Goal: Task Accomplishment & Management: Manage account settings

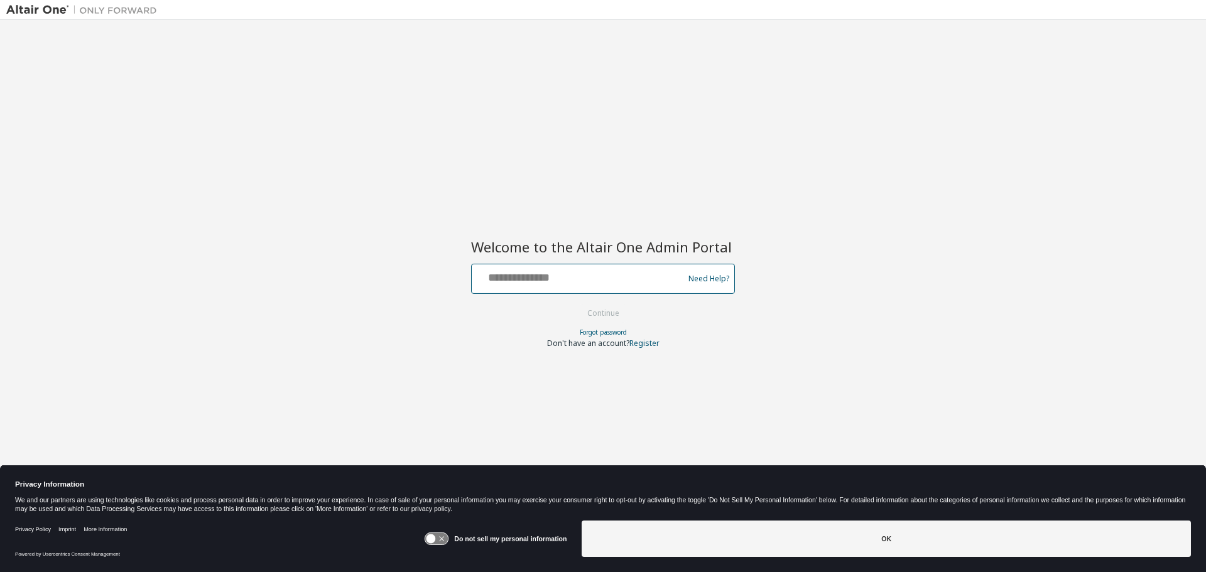
click at [582, 275] on input "text" at bounding box center [579, 276] width 205 height 18
type input "**********"
click at [574, 304] on button "Continue" at bounding box center [603, 313] width 58 height 19
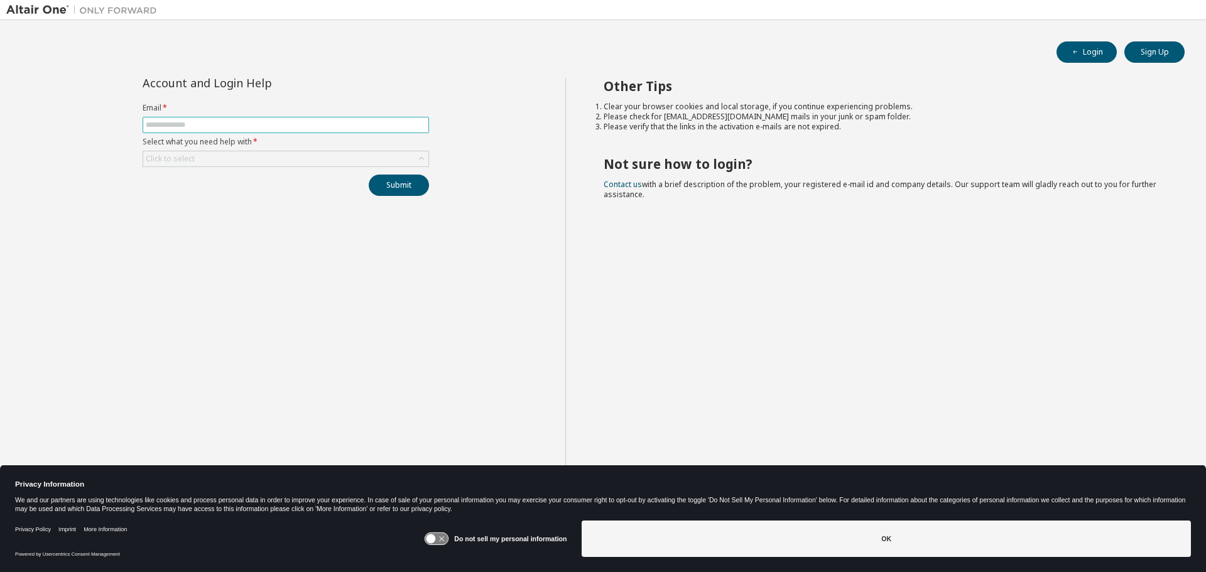
click at [305, 124] on input "text" at bounding box center [286, 125] width 280 height 10
type input "**********"
click at [284, 153] on form "**********" at bounding box center [286, 135] width 287 height 64
click at [281, 158] on div "Click to select" at bounding box center [285, 158] width 285 height 15
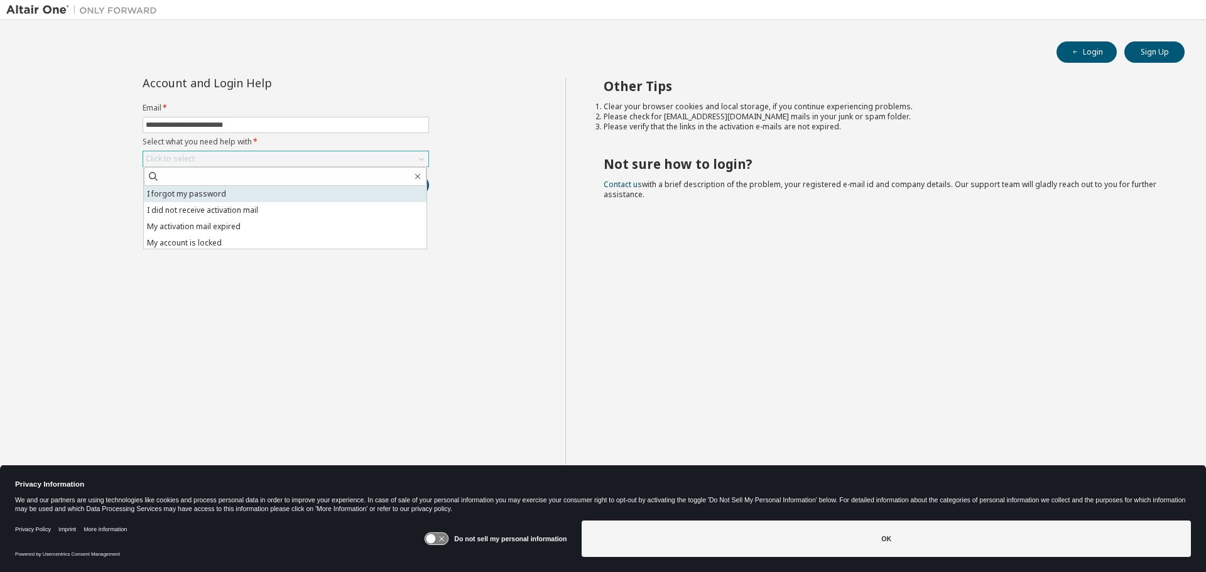
click at [260, 194] on li "I forgot my password" at bounding box center [285, 194] width 283 height 16
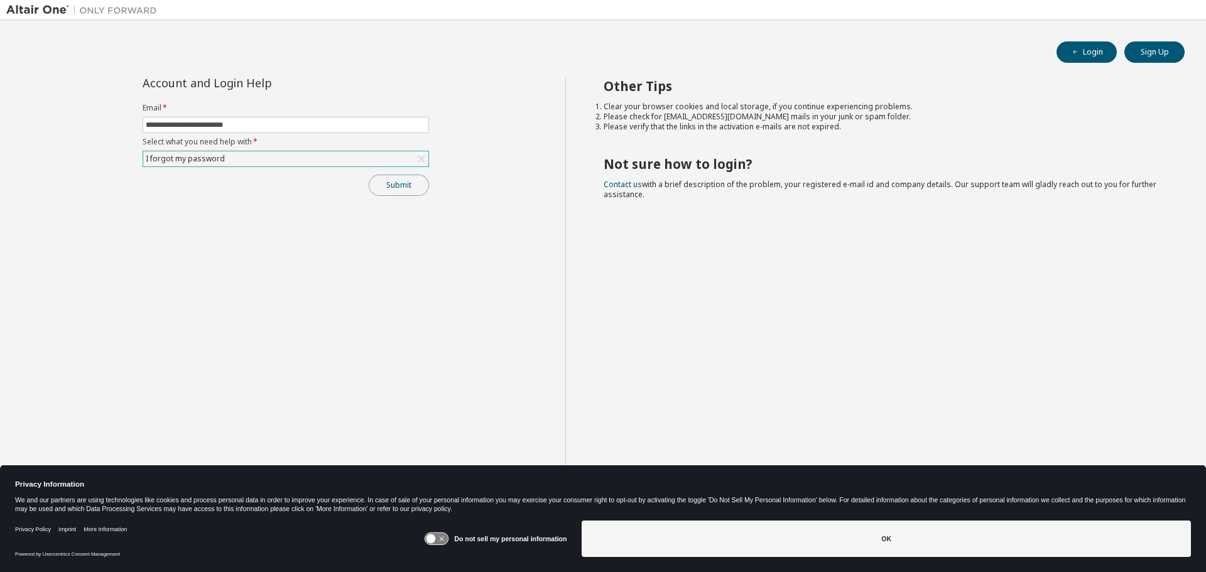
click at [389, 188] on button "Submit" at bounding box center [399, 185] width 60 height 21
click at [393, 188] on button "Submit" at bounding box center [399, 185] width 60 height 21
click at [398, 182] on button "Submit" at bounding box center [399, 185] width 60 height 21
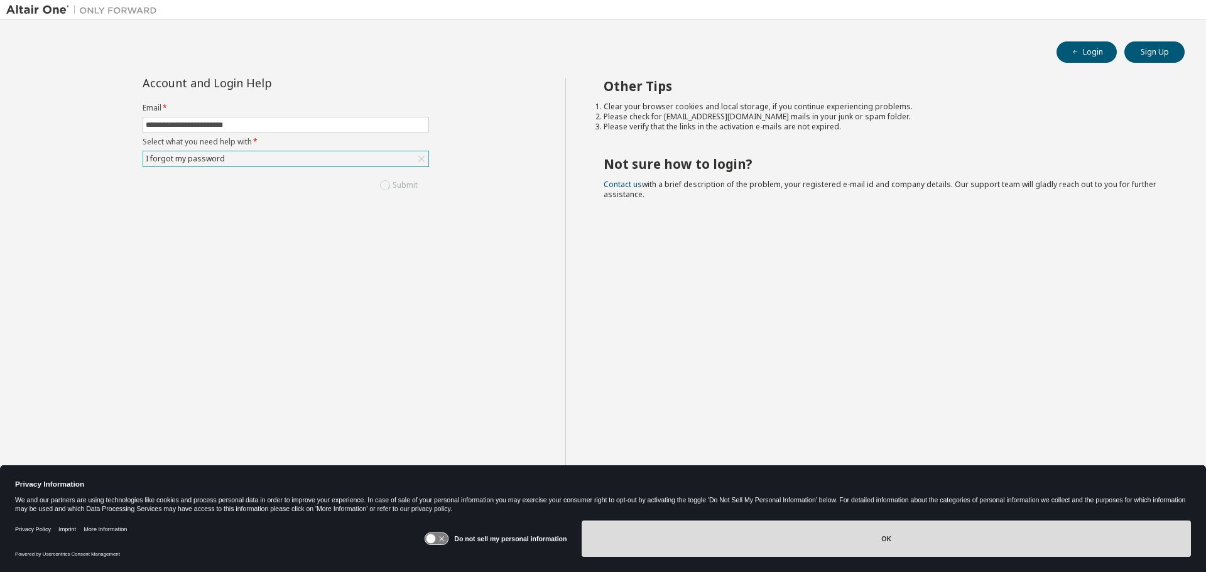
click at [926, 533] on button "OK" at bounding box center [886, 539] width 609 height 36
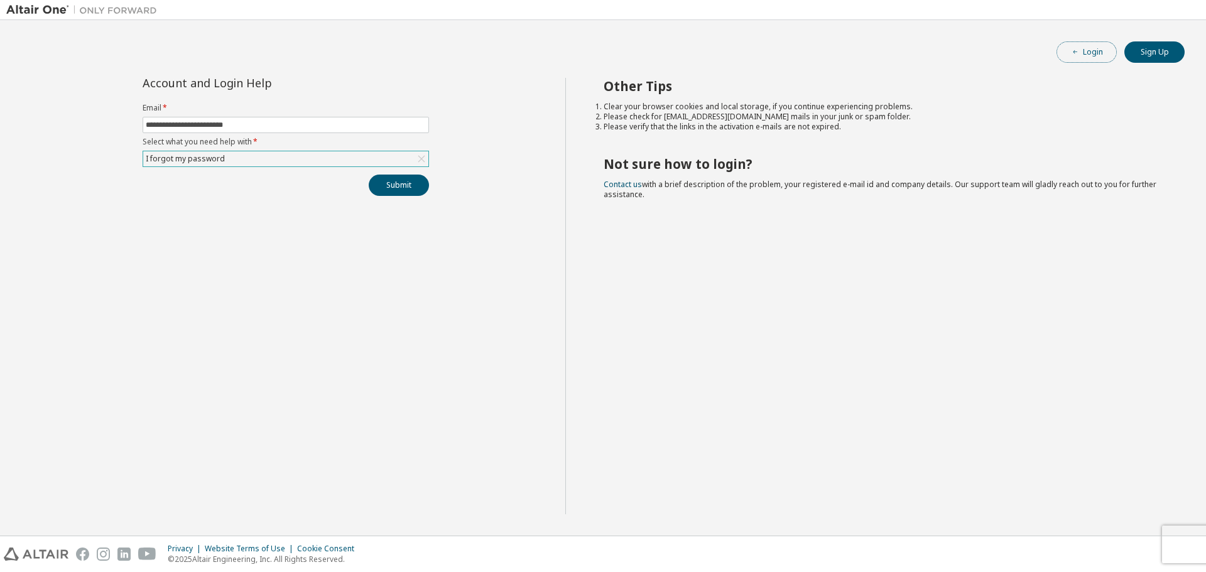
click at [1101, 47] on button "Login" at bounding box center [1087, 51] width 60 height 21
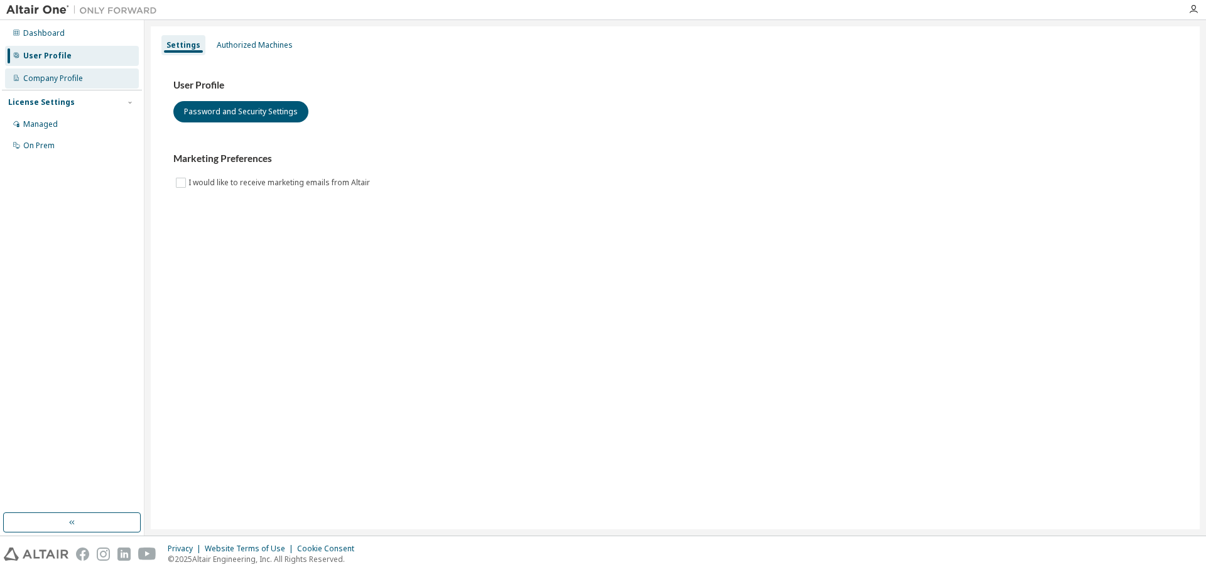
click at [70, 79] on div "Company Profile" at bounding box center [53, 79] width 60 height 10
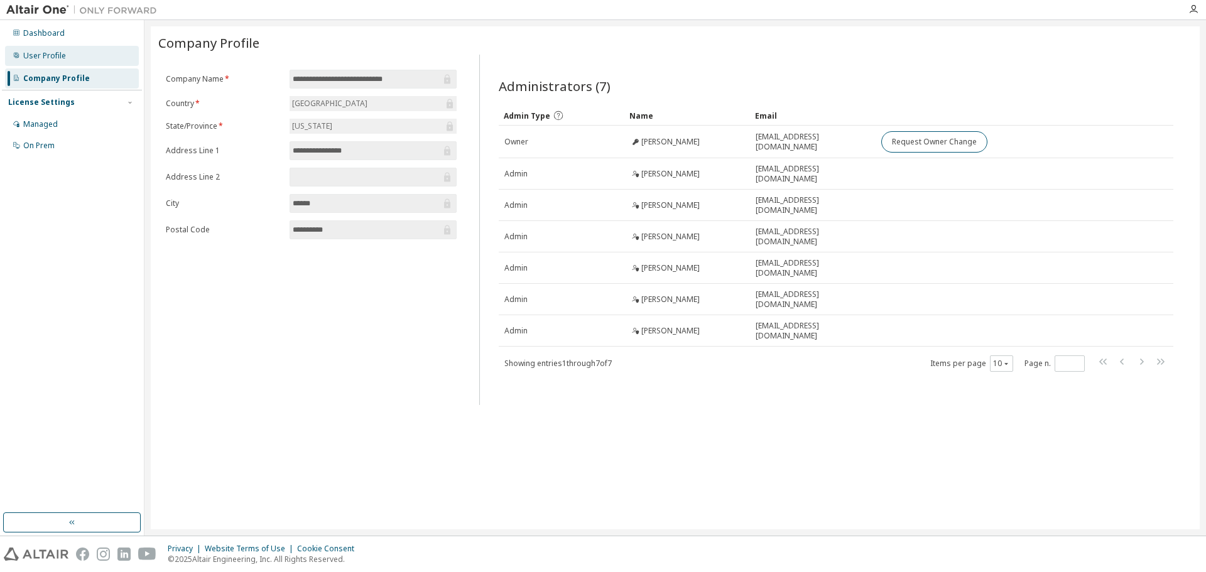
click at [90, 56] on div "User Profile" at bounding box center [72, 56] width 134 height 20
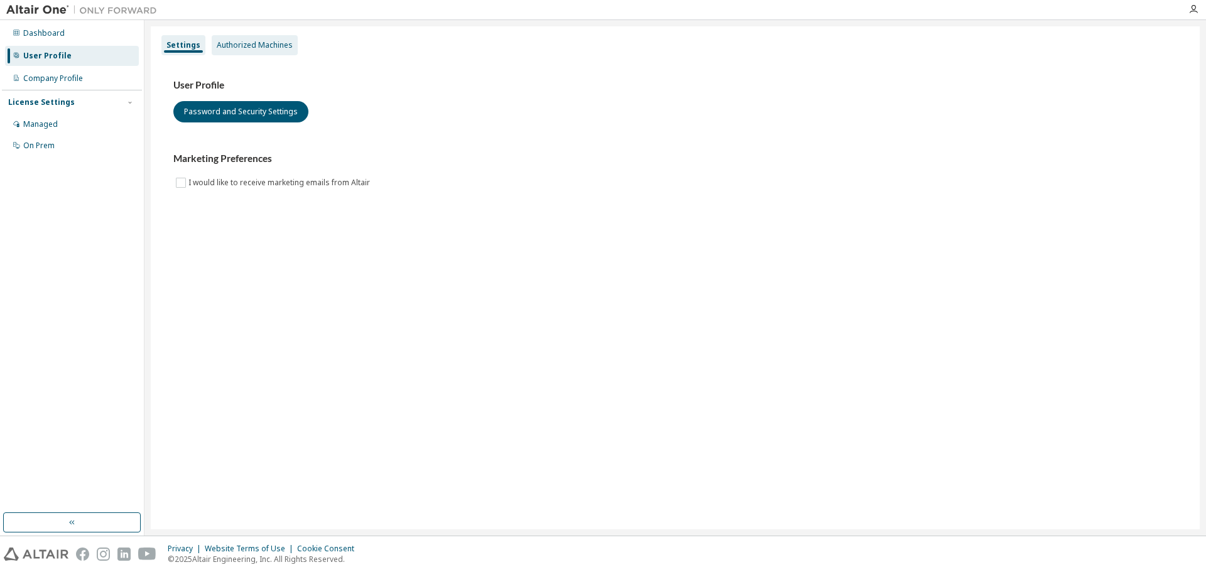
click at [251, 50] on div "Authorized Machines" at bounding box center [255, 45] width 86 height 20
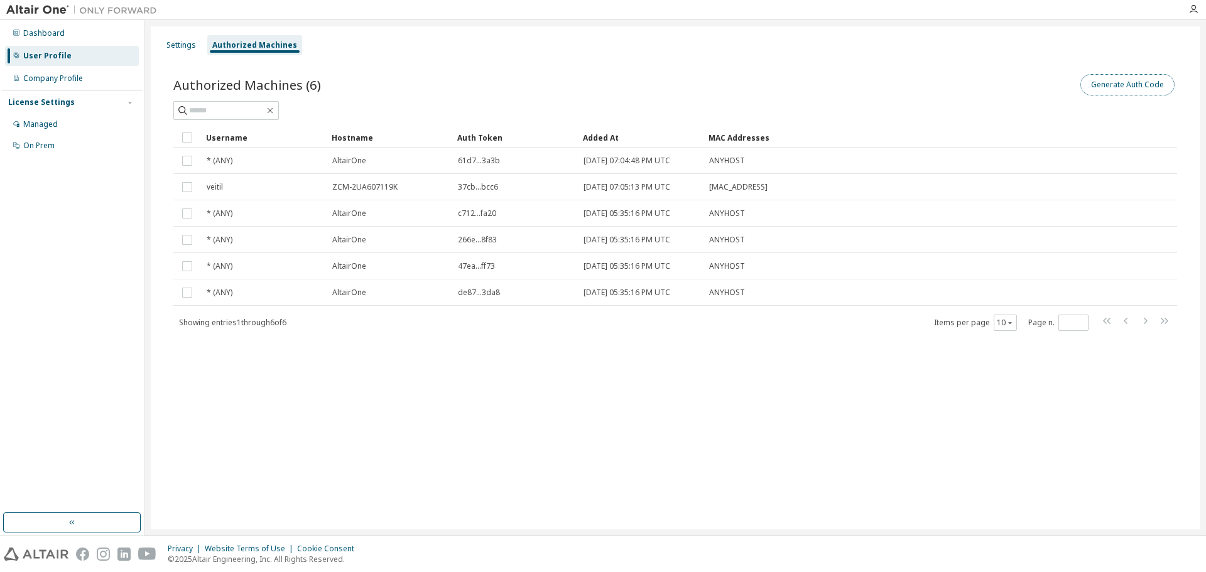
click at [1089, 80] on button "Generate Auth Code" at bounding box center [1128, 84] width 94 height 21
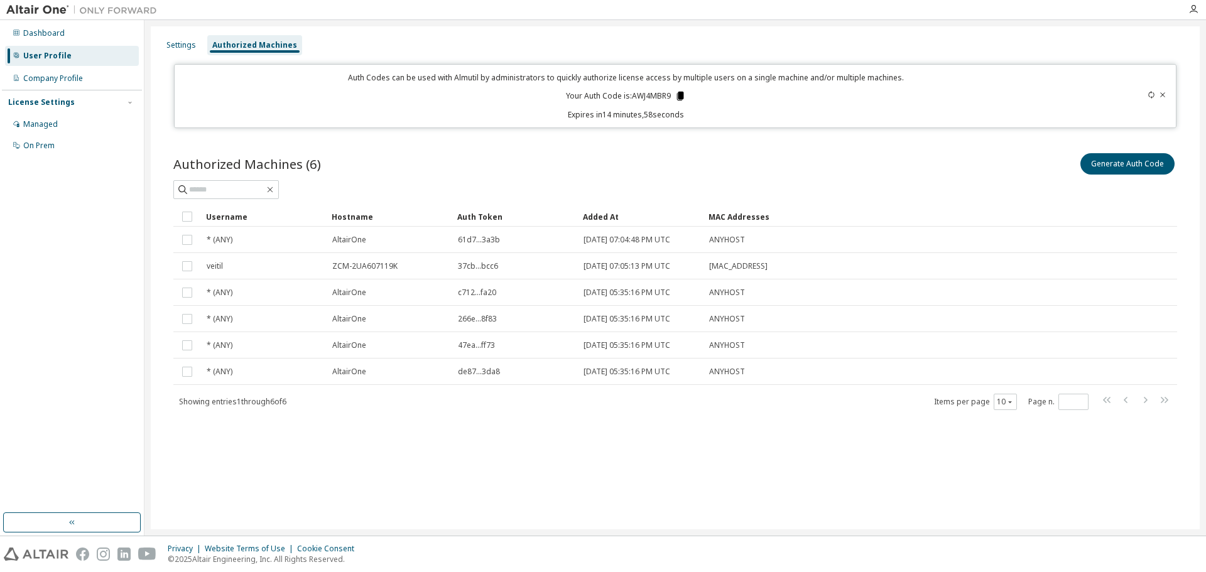
click at [681, 97] on icon at bounding box center [680, 96] width 7 height 9
